Goal: Transaction & Acquisition: Obtain resource

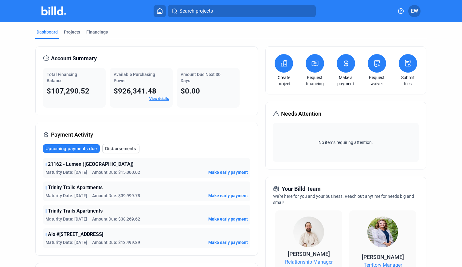
click at [311, 67] on button at bounding box center [315, 63] width 18 height 18
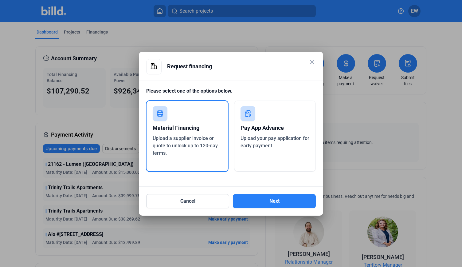
click at [280, 137] on span "Upload your pay application for early payment." at bounding box center [275, 141] width 69 height 13
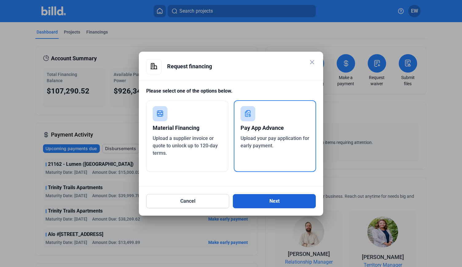
click at [279, 201] on button "Next" at bounding box center [274, 201] width 83 height 14
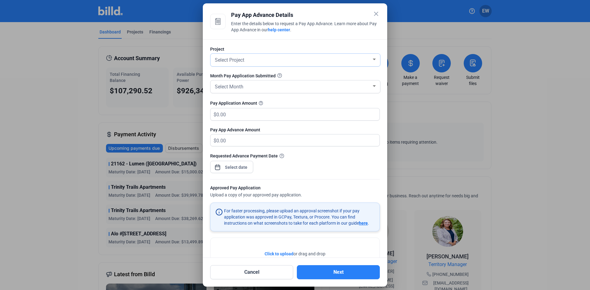
click at [258, 62] on div "Select Project" at bounding box center [293, 59] width 158 height 9
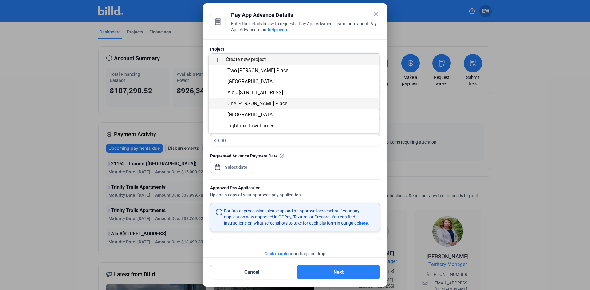
click at [249, 103] on span "One [PERSON_NAME] Place" at bounding box center [257, 104] width 60 height 6
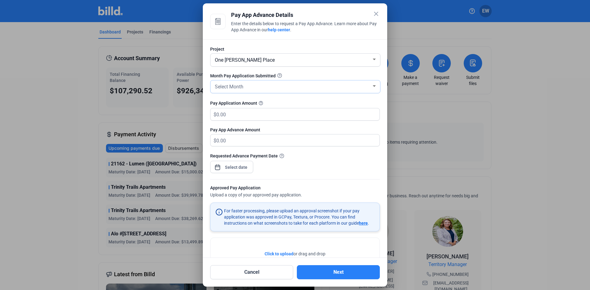
click at [247, 90] on div "Select Month" at bounding box center [293, 86] width 158 height 9
click at [221, 111] on span "AUG" at bounding box center [219, 110] width 10 height 6
click at [234, 115] on input "text" at bounding box center [294, 114] width 156 height 12
type input "3"
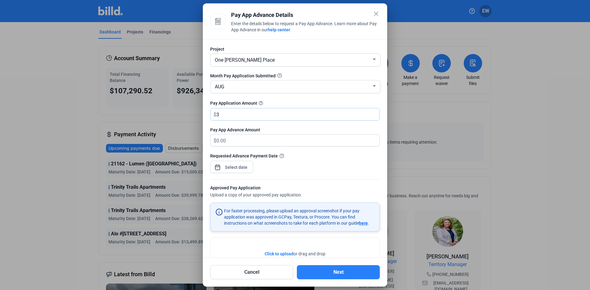
type input "3.00"
type input "37"
type input "37.00"
type input "370"
type input "370.00"
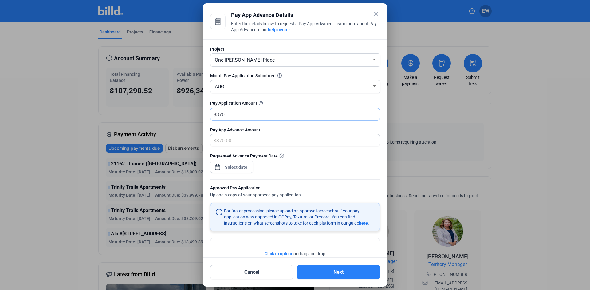
type input "37"
type input "37.00"
type input "3"
type input "3.00"
type input "0.00"
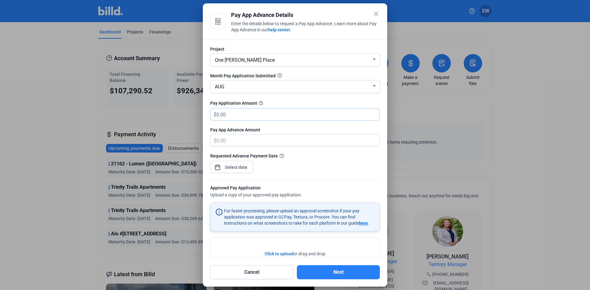
type input "1"
type input "1.00"
type input "10"
type input "10.00"
type input "103"
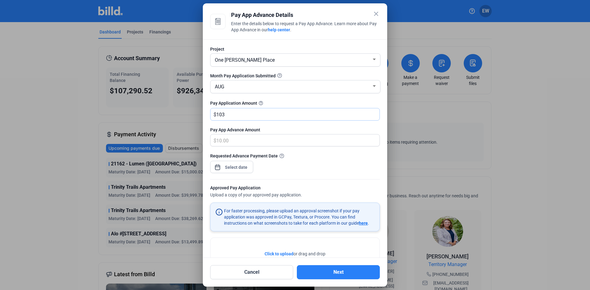
type input "103.00"
type input "1037"
type input "1,037.00"
type input "1,0370"
type input "10,370.00"
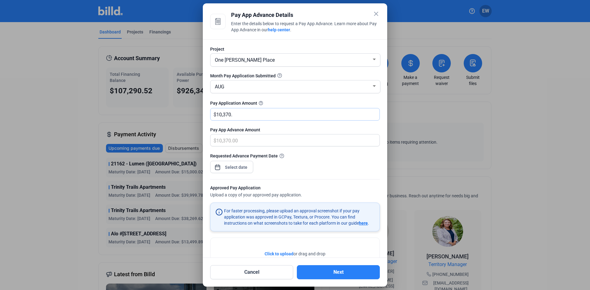
type input "10,370.3"
type input "10,370.30"
type input "10,370.32"
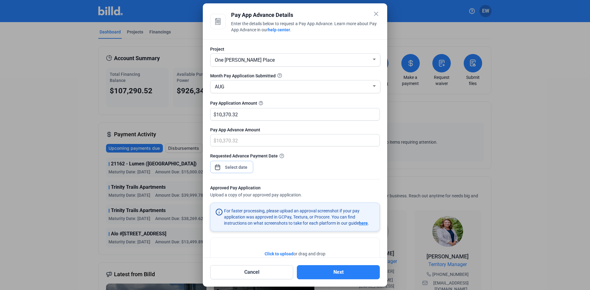
click at [240, 168] on div "close Pay App Advance Details Enter the details below to request a Pay App Adva…" at bounding box center [295, 145] width 590 height 290
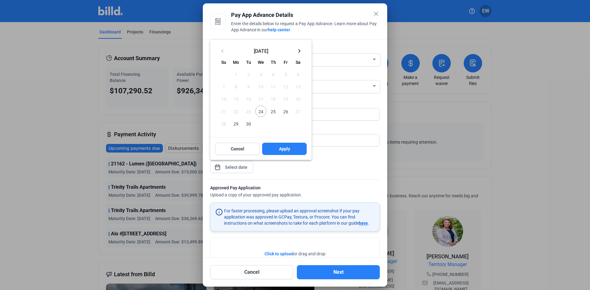
click at [259, 110] on span "24" at bounding box center [260, 111] width 11 height 11
click at [286, 147] on span "Apply" at bounding box center [284, 149] width 11 height 6
type input "[DATE]"
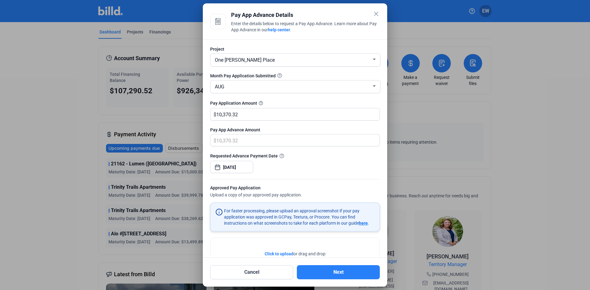
click at [265, 253] on span "Click to upload" at bounding box center [279, 254] width 29 height 5
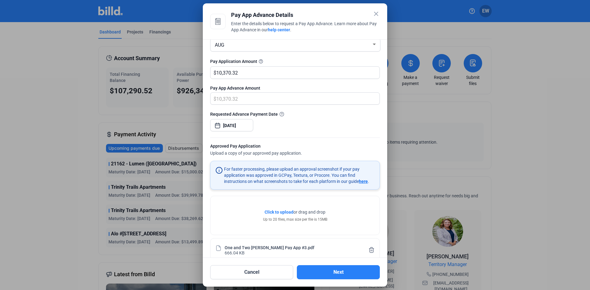
scroll to position [53, 0]
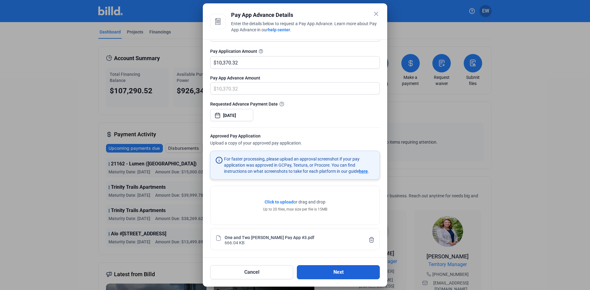
click at [329, 266] on button "Next" at bounding box center [338, 272] width 83 height 14
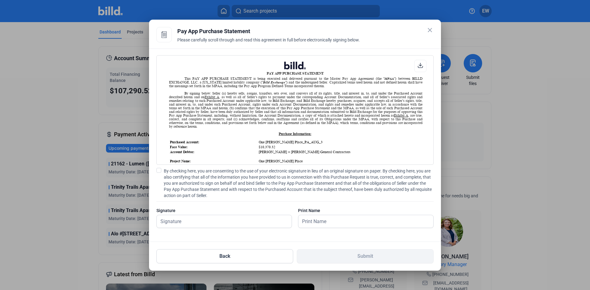
scroll to position [0, 0]
click at [158, 171] on span at bounding box center [158, 170] width 5 height 5
click at [0, 0] on input "By checking here, you are consenting to the use of your electronic signature in…" at bounding box center [0, 0] width 0 height 0
drag, startPoint x: 185, startPoint y: 218, endPoint x: 188, endPoint y: 222, distance: 5.0
click at [185, 218] on input "text" at bounding box center [221, 221] width 128 height 13
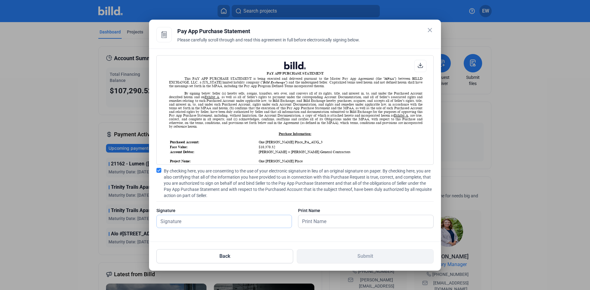
type input "[PERSON_NAME]"
click at [305, 219] on input "text" at bounding box center [362, 221] width 128 height 13
type input "[PERSON_NAME]"
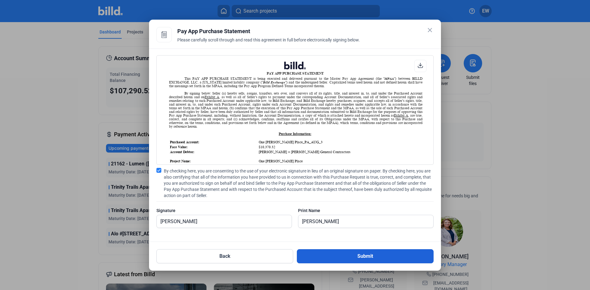
click at [360, 257] on button "Submit" at bounding box center [365, 256] width 137 height 14
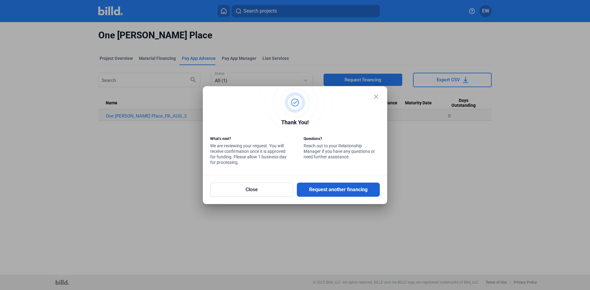
click at [337, 190] on button "Request another financing" at bounding box center [338, 190] width 83 height 14
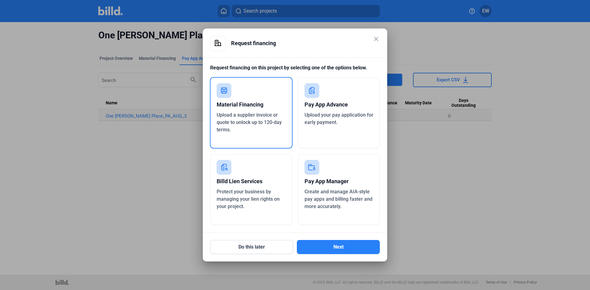
click at [338, 119] on div "Upload your pay application for early payment." at bounding box center [338, 119] width 69 height 15
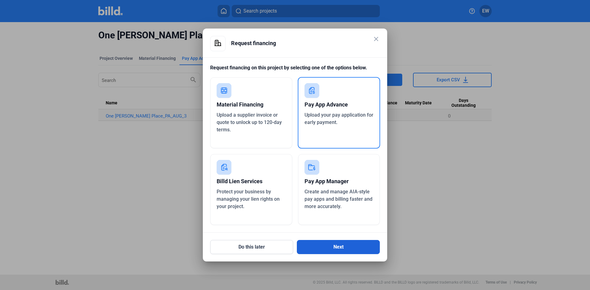
click at [344, 247] on button "Next" at bounding box center [338, 247] width 83 height 14
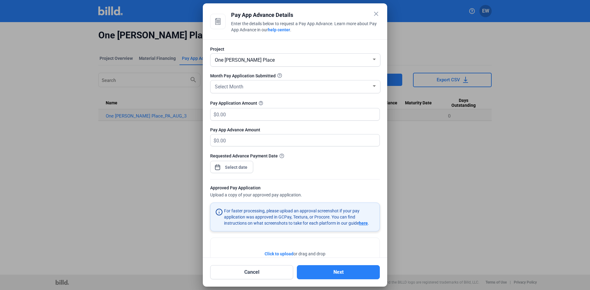
click at [283, 61] on div "One [PERSON_NAME] Place" at bounding box center [293, 59] width 158 height 9
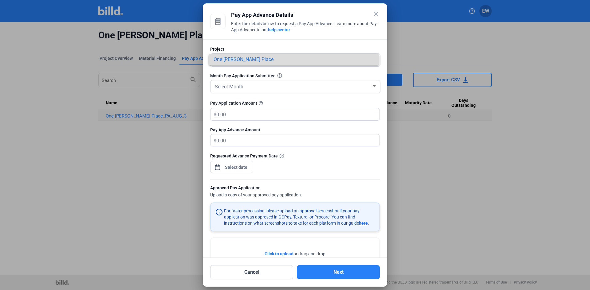
click at [366, 60] on span "One [PERSON_NAME] Place" at bounding box center [294, 59] width 160 height 11
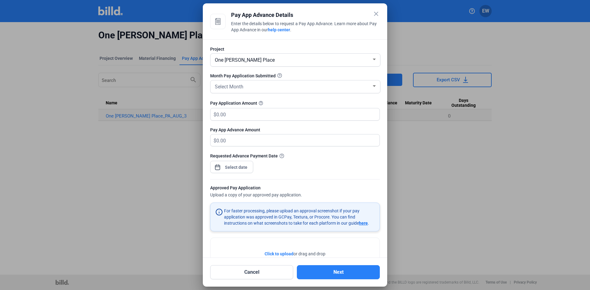
click at [371, 60] on div at bounding box center [374, 59] width 6 height 5
drag, startPoint x: 256, startPoint y: 268, endPoint x: 261, endPoint y: 259, distance: 11.0
click at [256, 266] on div at bounding box center [295, 145] width 590 height 290
click at [376, 15] on mat-icon "close" at bounding box center [375, 13] width 7 height 7
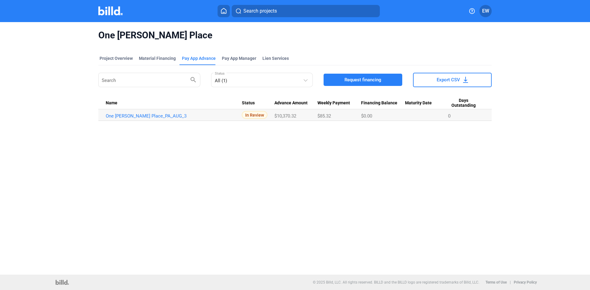
click at [224, 11] on icon at bounding box center [224, 11] width 6 height 6
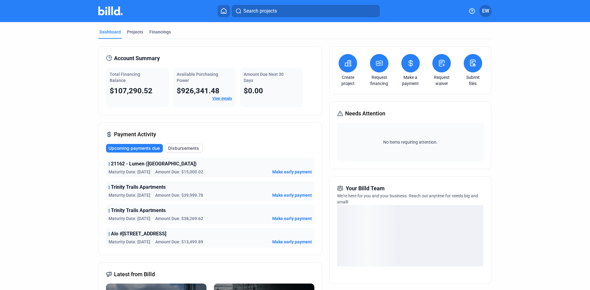
click at [379, 67] on icon at bounding box center [379, 63] width 8 height 7
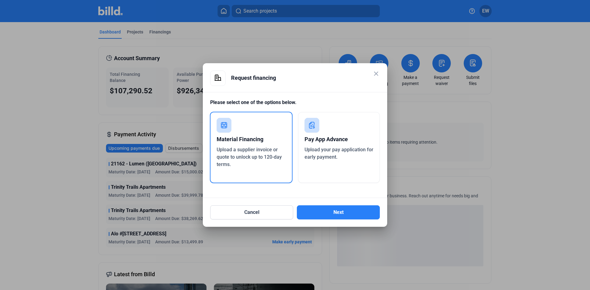
click at [310, 179] on div "Pay App Advance Upload your pay application for early payment." at bounding box center [339, 147] width 82 height 71
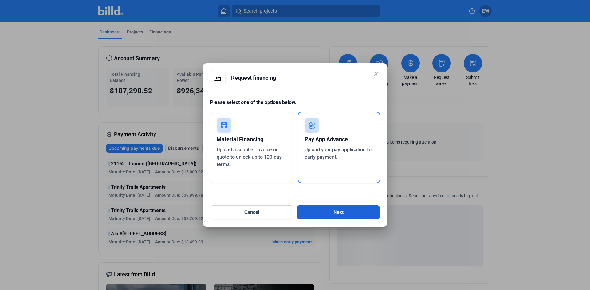
click at [339, 214] on button "Next" at bounding box center [338, 213] width 83 height 14
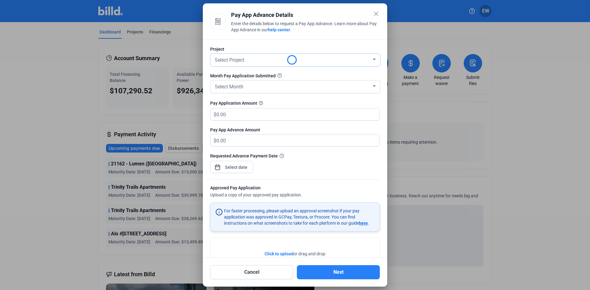
click at [245, 66] on div "Select Project" at bounding box center [295, 60] width 163 height 13
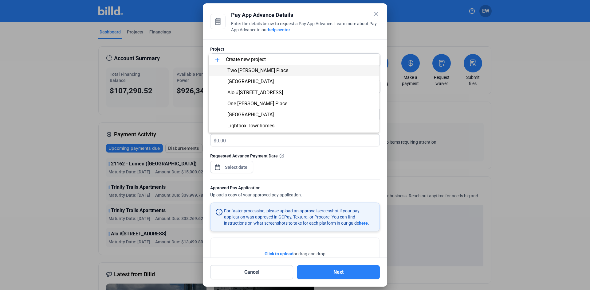
click at [245, 69] on span "Two [PERSON_NAME] Place" at bounding box center [257, 71] width 61 height 6
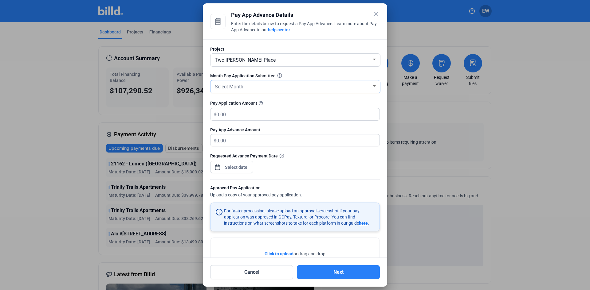
click at [256, 84] on div "Select Month" at bounding box center [293, 86] width 158 height 9
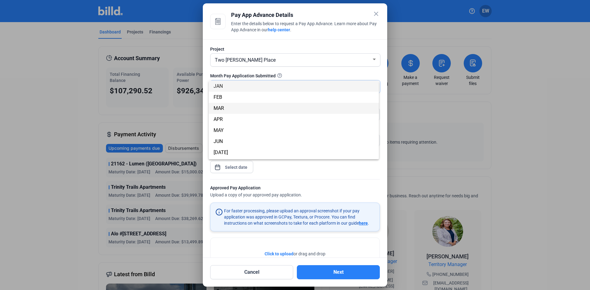
scroll to position [31, 0]
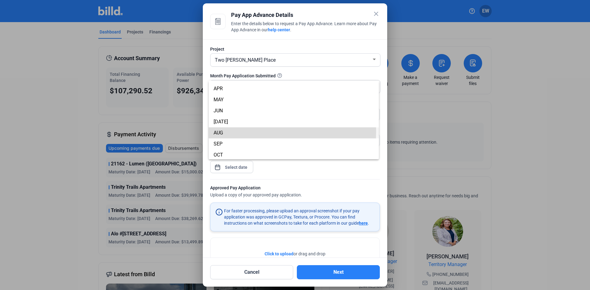
click at [241, 131] on span "AUG" at bounding box center [294, 132] width 160 height 11
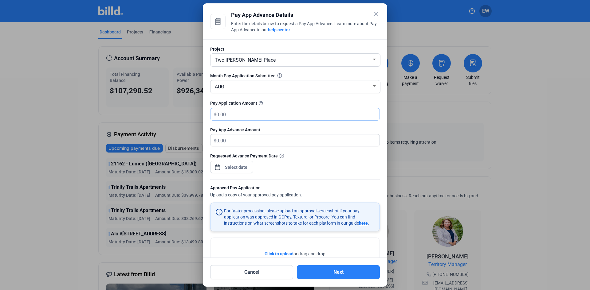
click at [250, 116] on input "text" at bounding box center [297, 114] width 163 height 12
type input "6,913.54"
click at [227, 166] on div "close Pay App Advance Details Enter the details below to request a Pay App Adva…" at bounding box center [295, 145] width 590 height 290
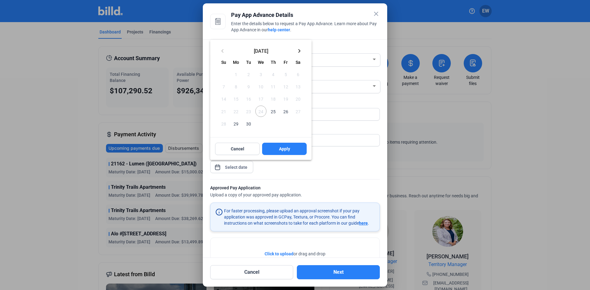
click at [273, 111] on span "25" at bounding box center [273, 111] width 11 height 11
click at [287, 151] on span "Apply" at bounding box center [284, 149] width 11 height 6
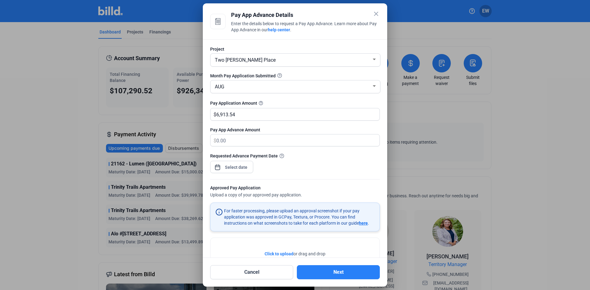
click at [275, 254] on span "Click to upload" at bounding box center [279, 254] width 29 height 5
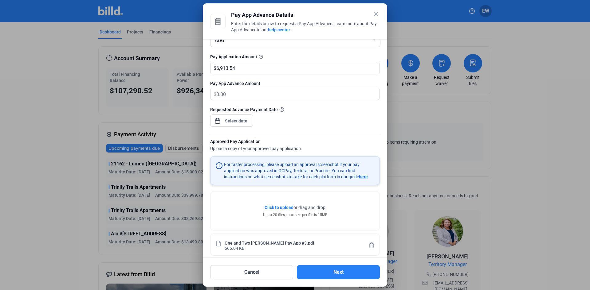
scroll to position [53, 0]
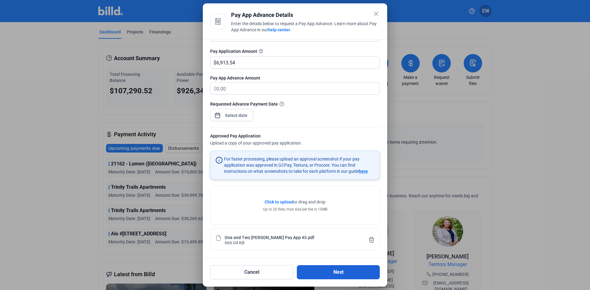
click at [335, 266] on button "Next" at bounding box center [338, 272] width 83 height 14
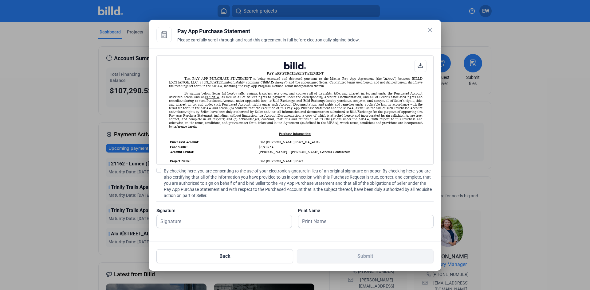
scroll to position [0, 0]
click at [171, 222] on input "text" at bounding box center [221, 221] width 128 height 13
click at [158, 171] on span at bounding box center [158, 170] width 5 height 5
click at [0, 0] on input "By checking here, you are consenting to the use of your electronic signature in…" at bounding box center [0, 0] width 0 height 0
click at [190, 223] on input "text" at bounding box center [224, 221] width 135 height 13
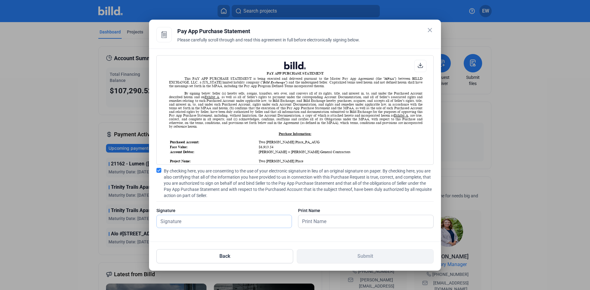
type input "[PERSON_NAME]"
click at [337, 222] on input "text" at bounding box center [362, 221] width 128 height 13
type input "[PERSON_NAME]"
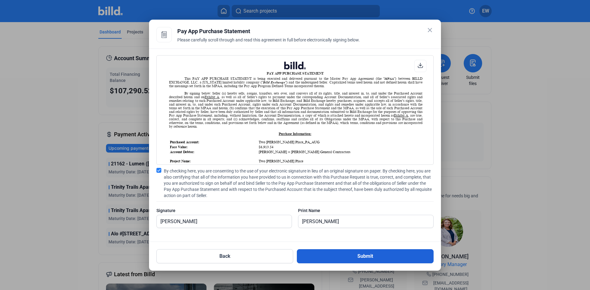
click at [360, 258] on button "Submit" at bounding box center [365, 256] width 137 height 14
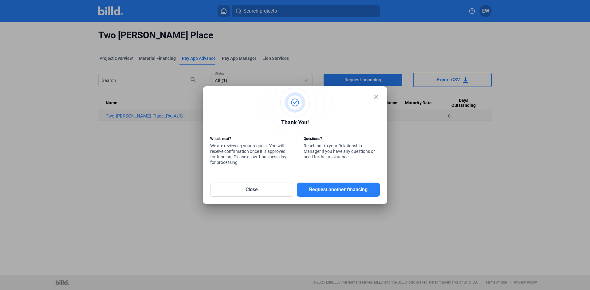
click at [377, 100] on mat-icon "close" at bounding box center [375, 96] width 7 height 7
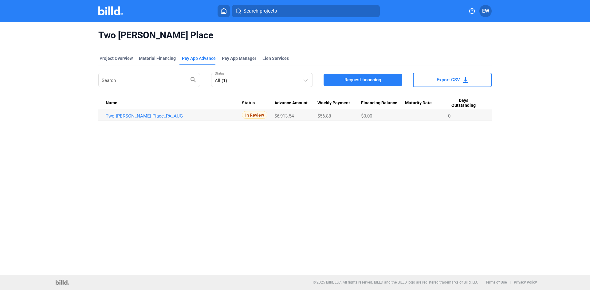
click at [224, 14] on icon at bounding box center [223, 10] width 5 height 5
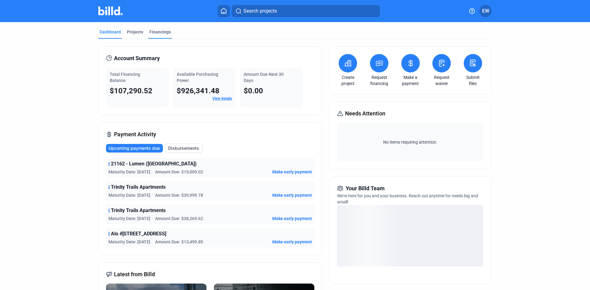
click at [157, 29] on div "Financings" at bounding box center [160, 32] width 22 height 6
